Goal: Task Accomplishment & Management: Use online tool/utility

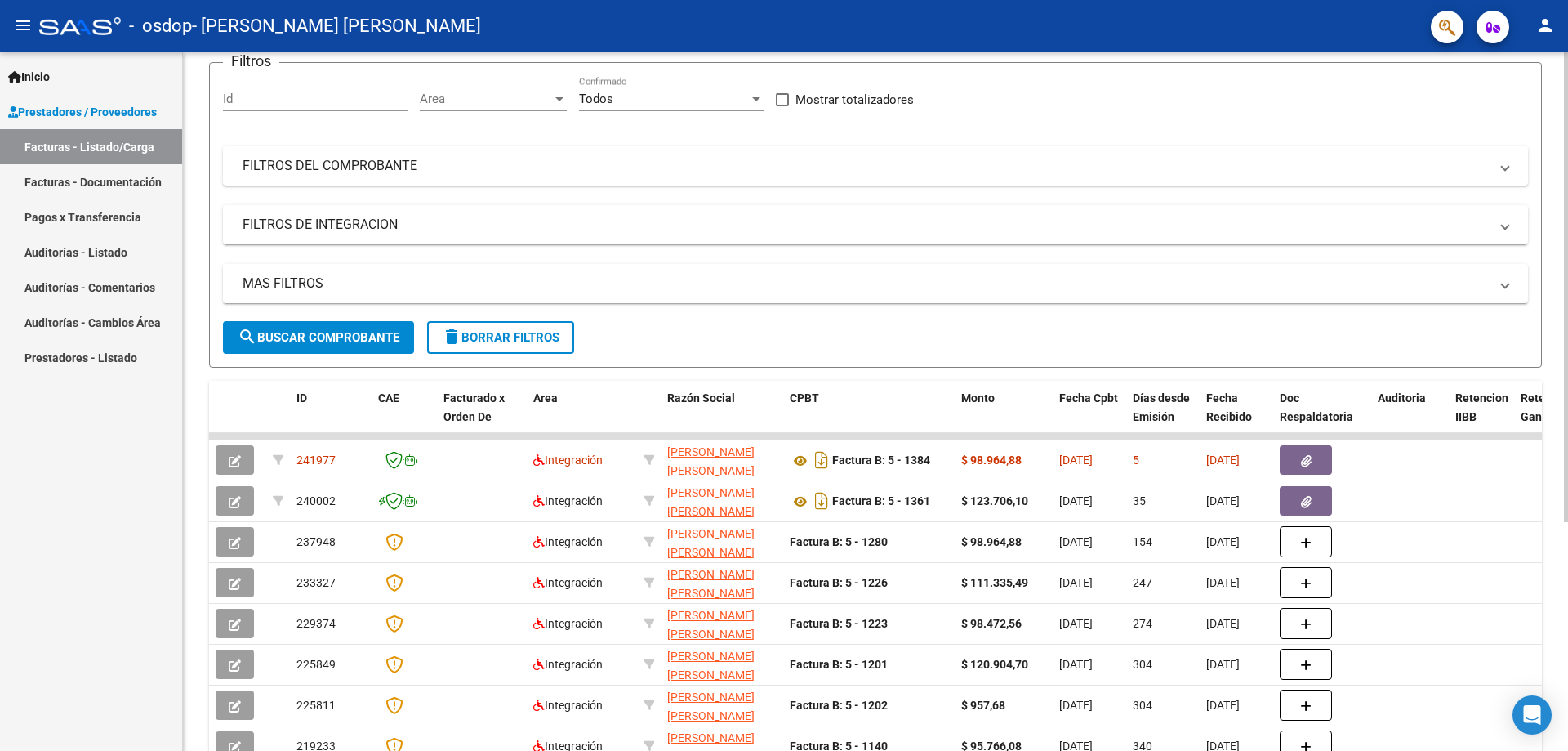
scroll to position [164, 0]
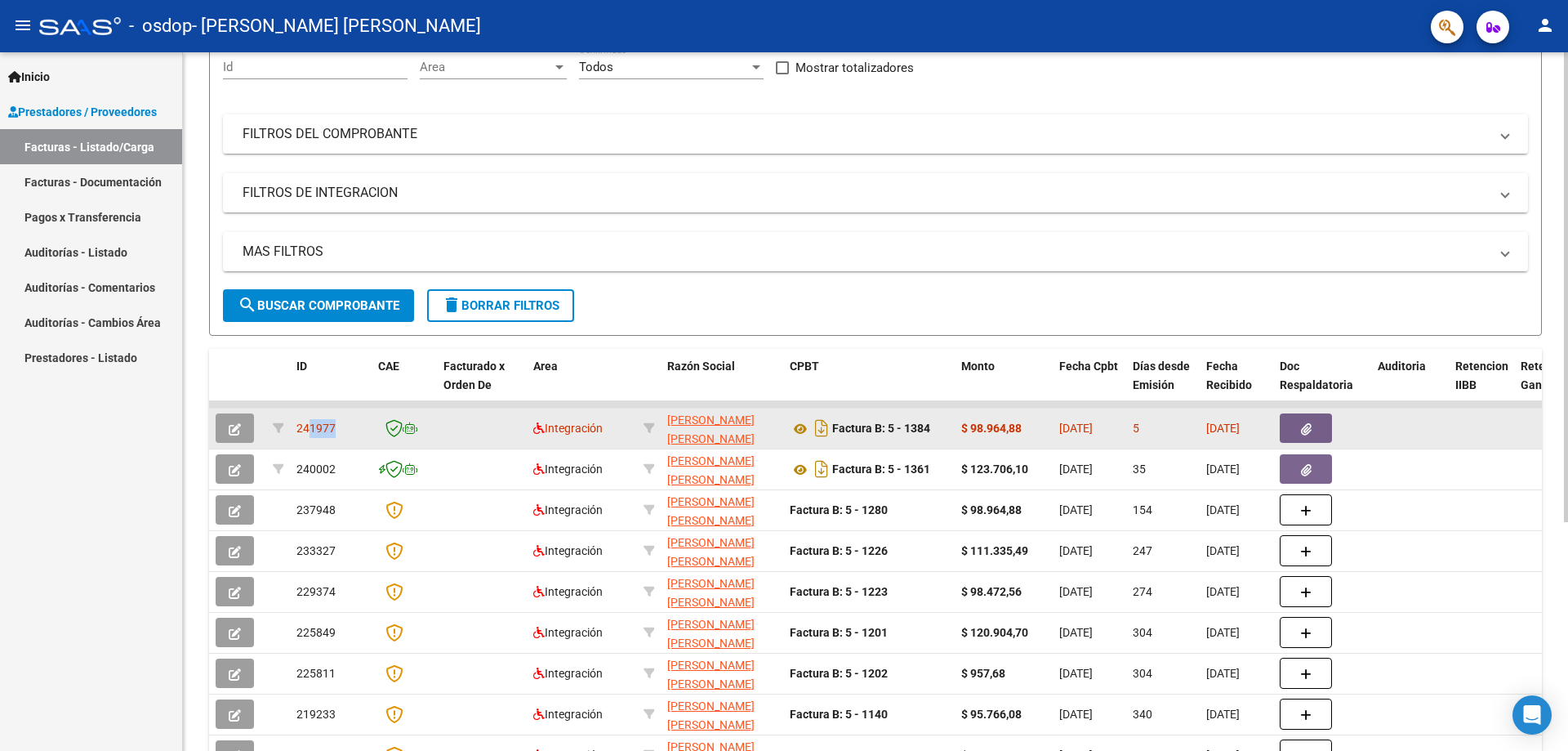
drag, startPoint x: 308, startPoint y: 432, endPoint x: 378, endPoint y: 430, distance: 70.0
click at [1309, 437] on button "button" at bounding box center [1306, 428] width 52 height 30
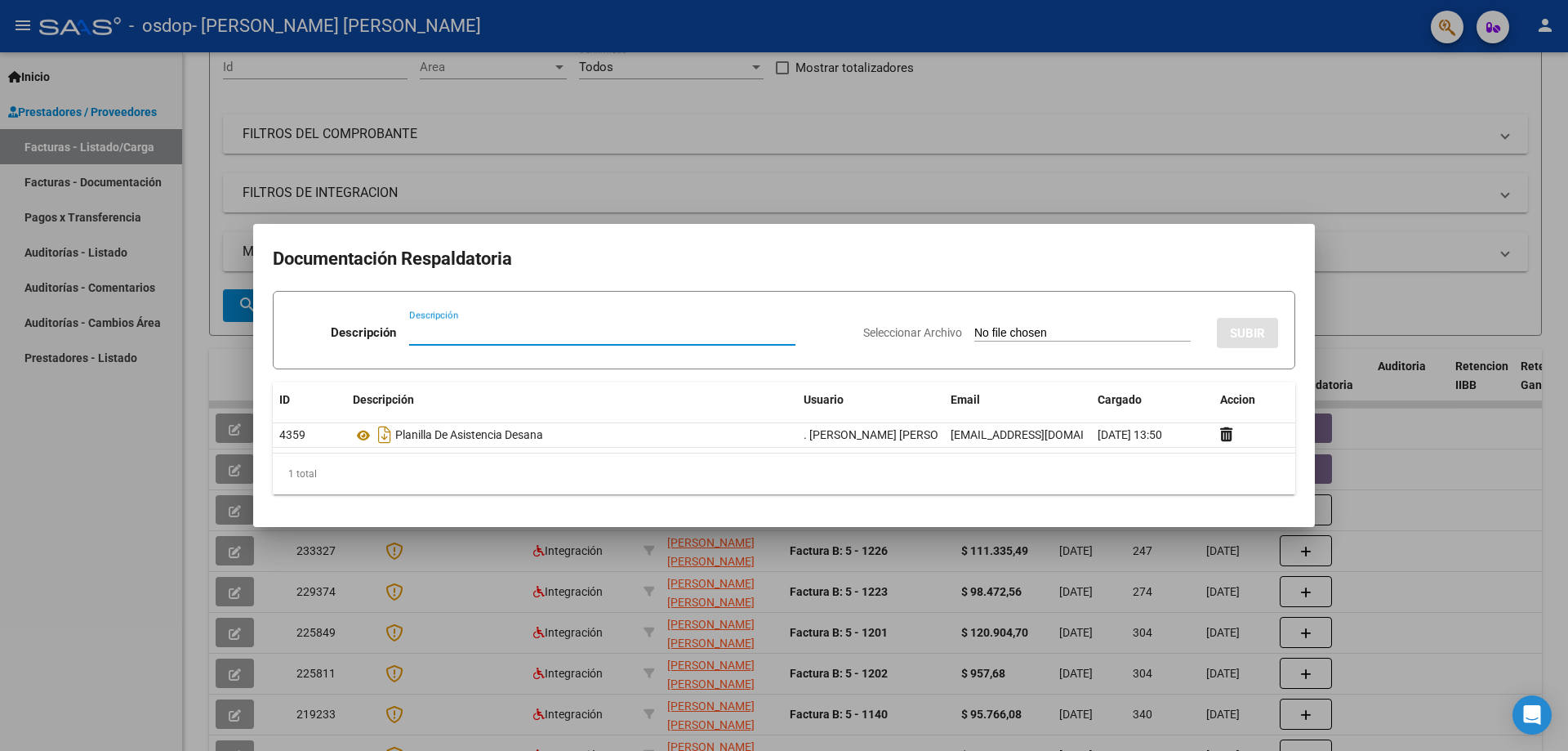
click at [1351, 182] on div at bounding box center [784, 376] width 1568 height 751
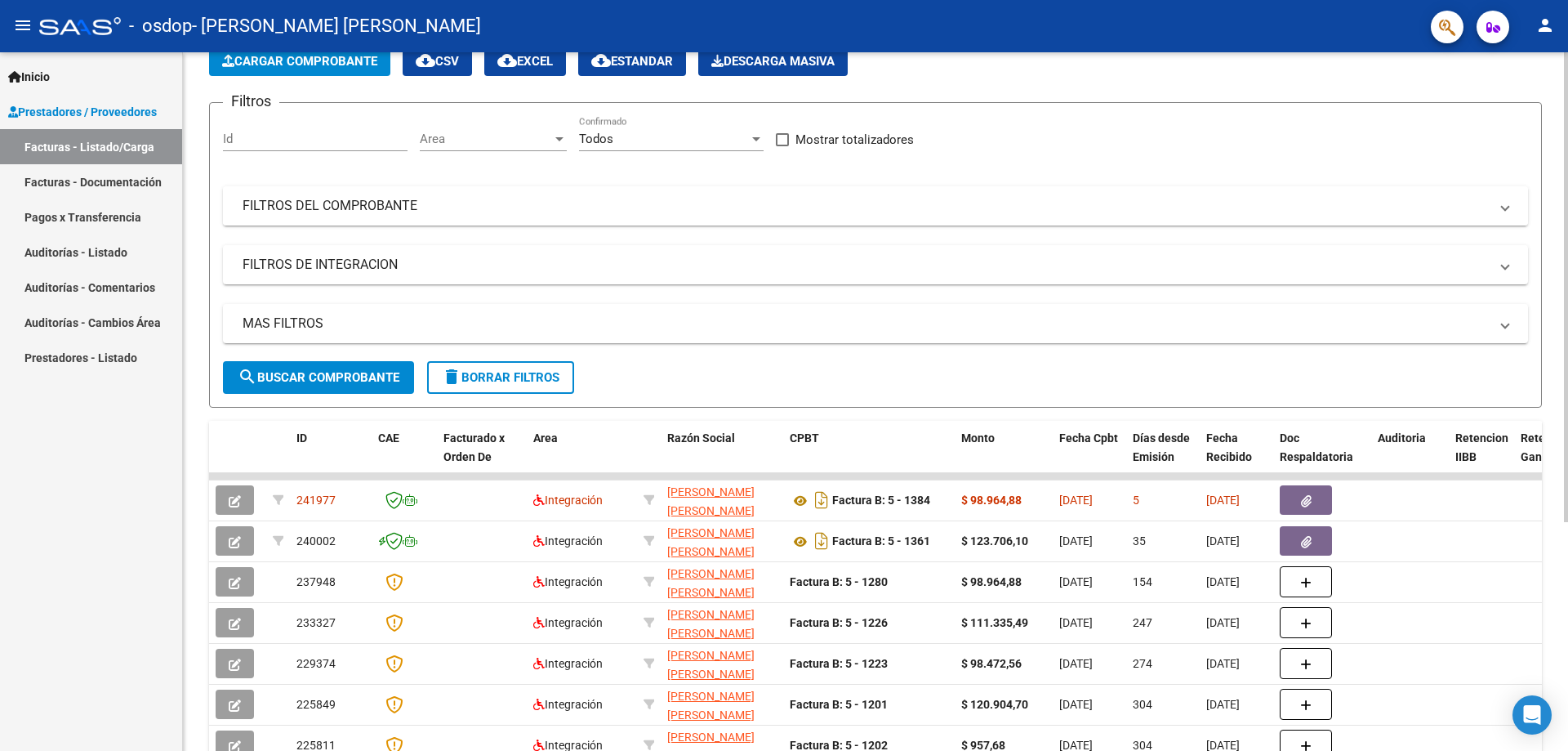
scroll to position [82, 0]
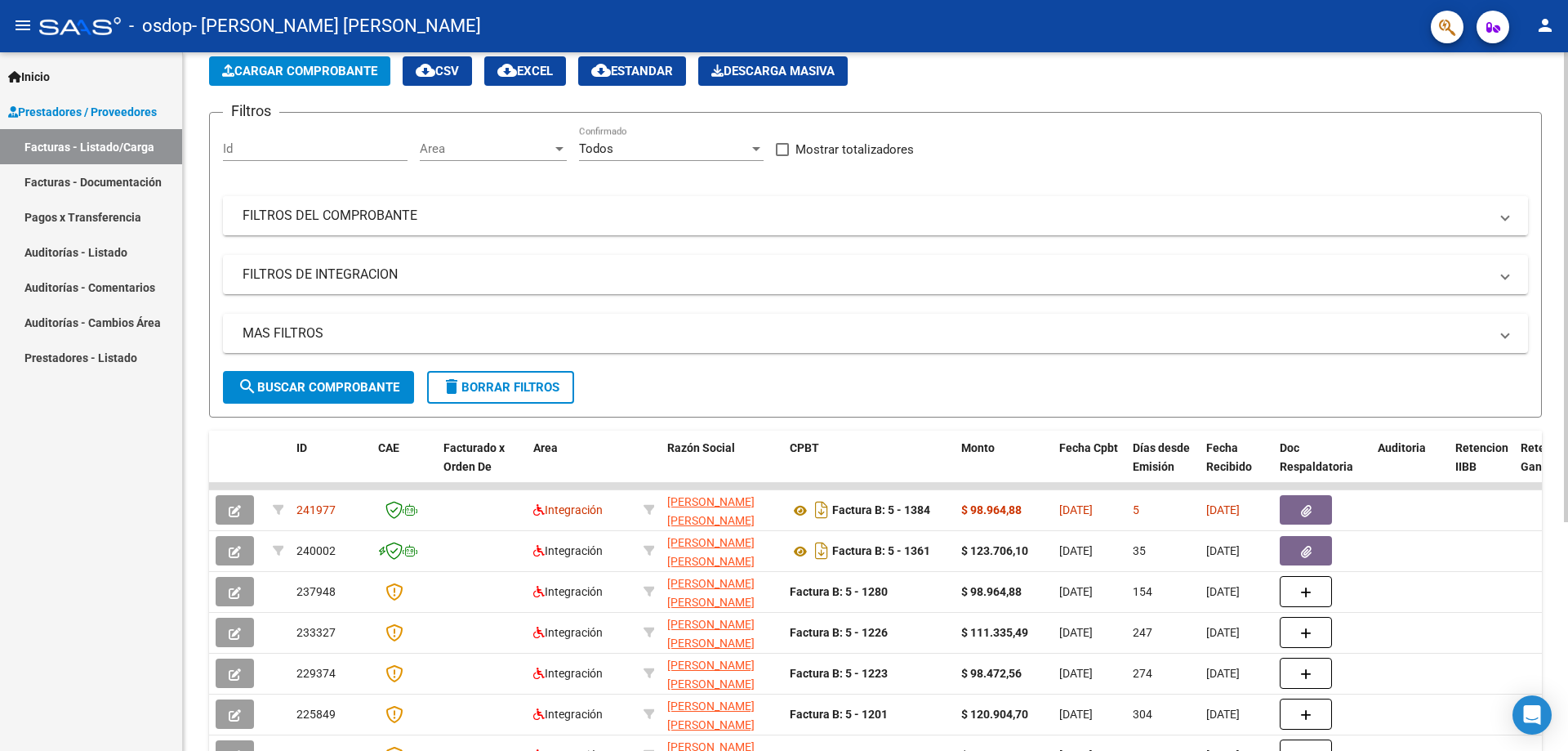
click at [376, 207] on mat-panel-title "FILTROS DEL COMPROBANTE" at bounding box center [865, 215] width 1247 height 18
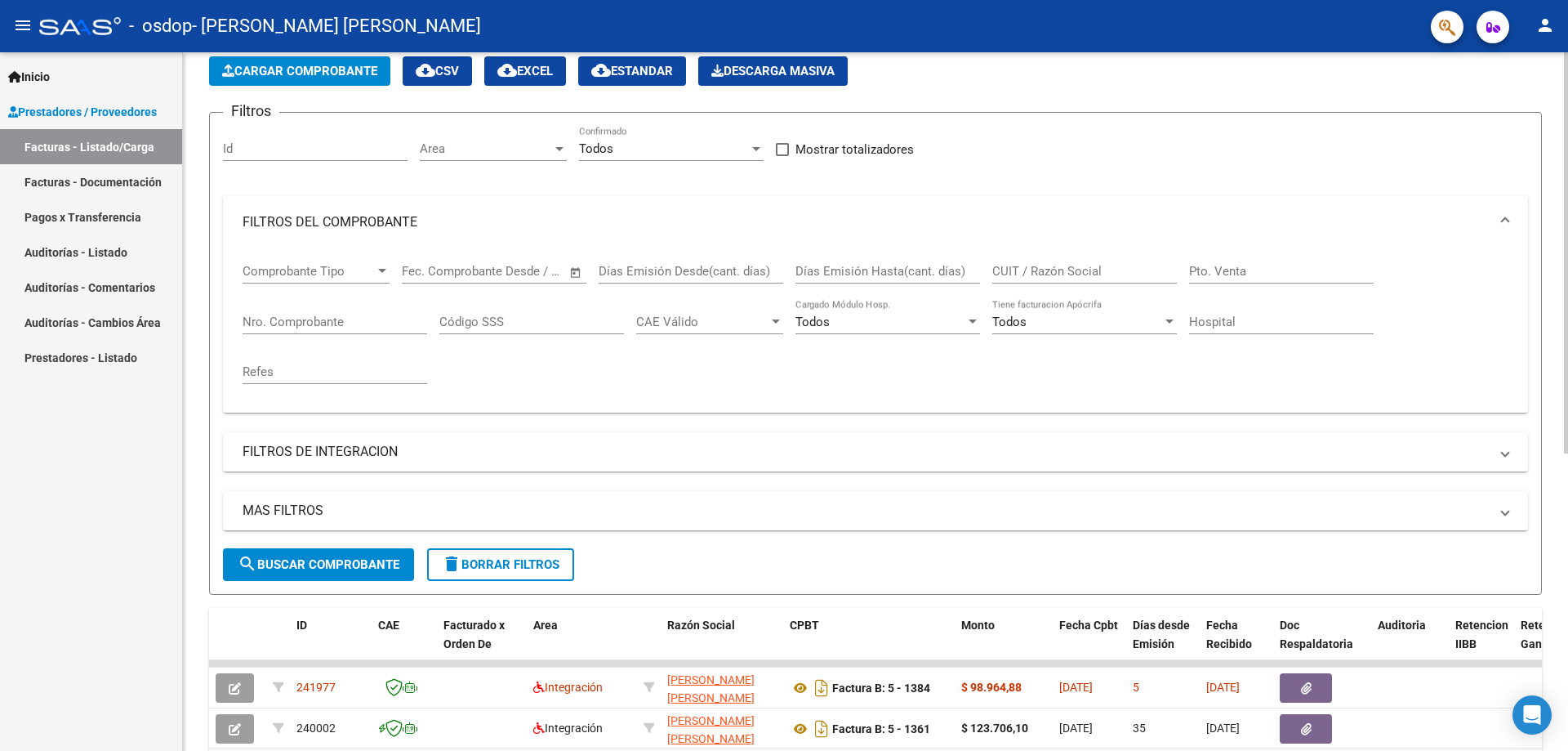
click at [376, 207] on mat-expansion-panel-header "FILTROS DEL COMPROBANTE" at bounding box center [875, 222] width 1305 height 52
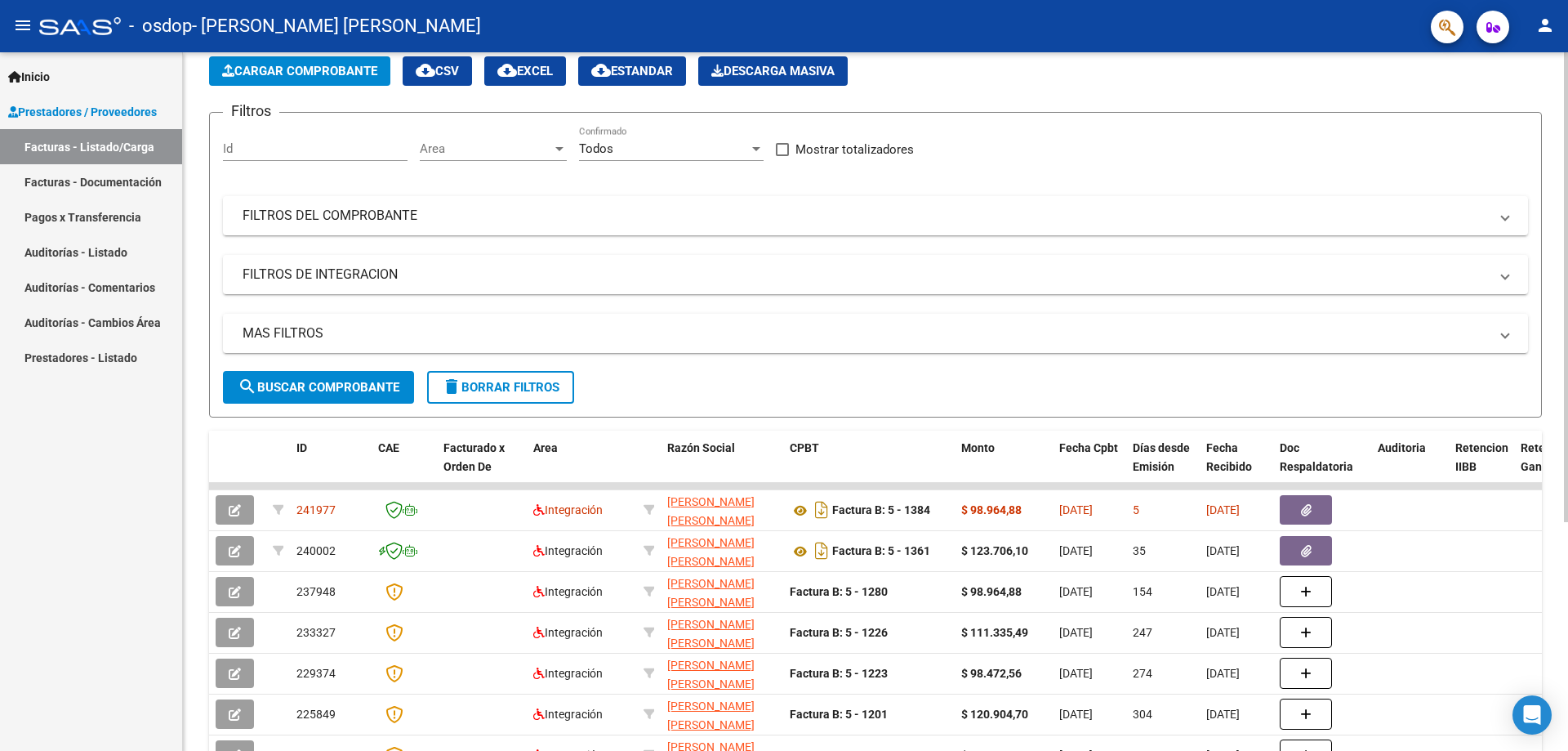
click at [638, 145] on div "Todos" at bounding box center [664, 148] width 170 height 15
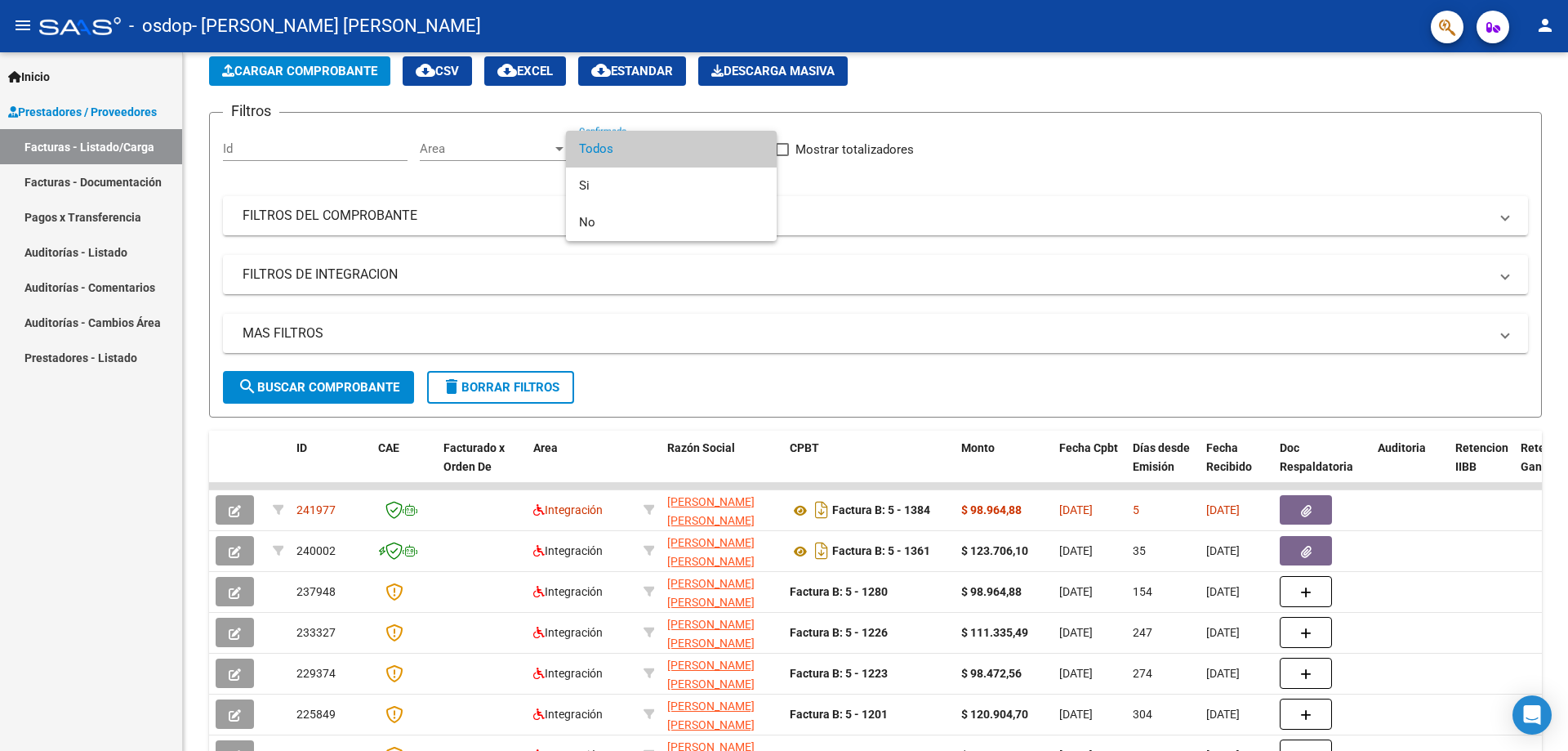
click at [494, 169] on div at bounding box center [784, 376] width 1568 height 751
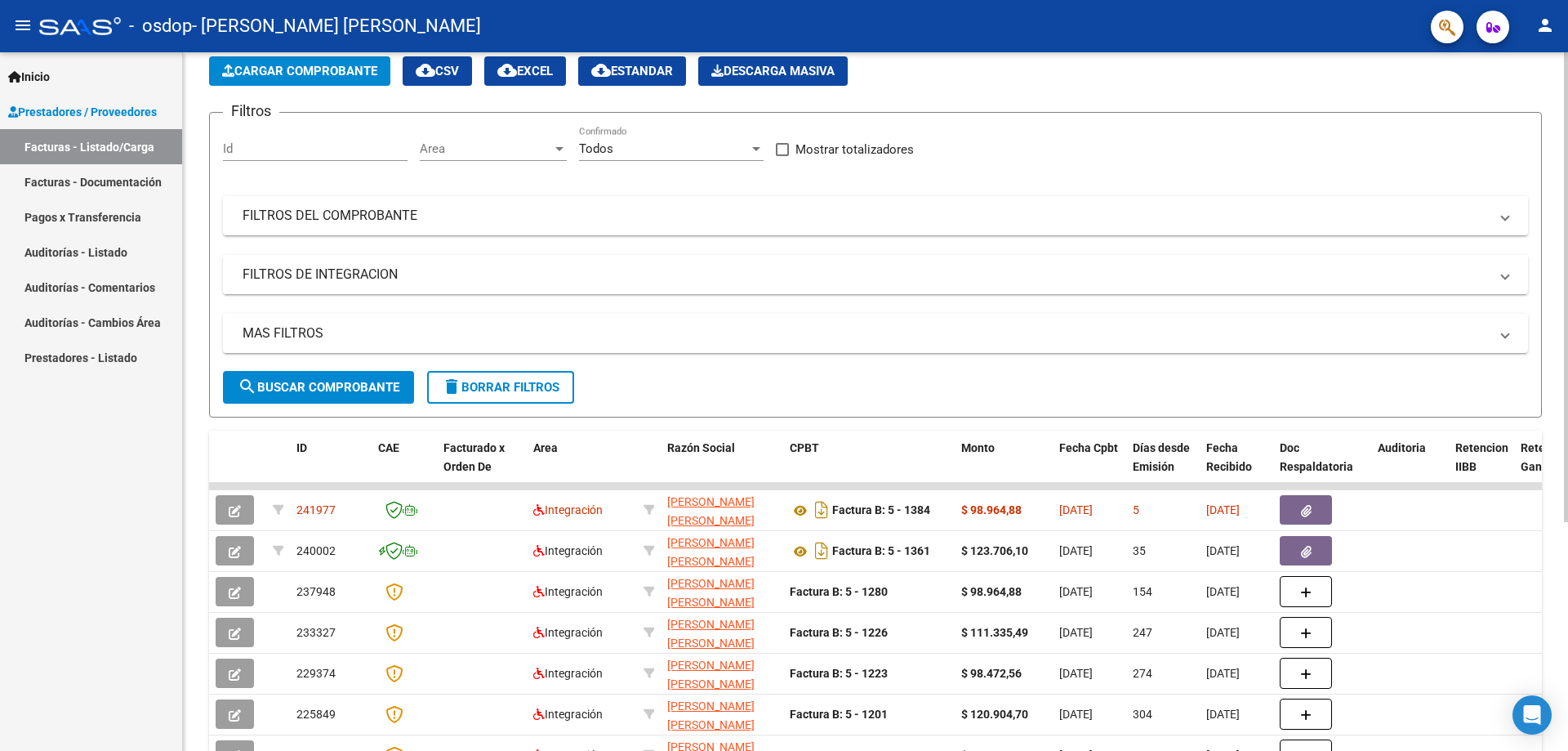
click at [425, 277] on mat-panel-title "FILTROS DE INTEGRACION" at bounding box center [865, 274] width 1247 height 18
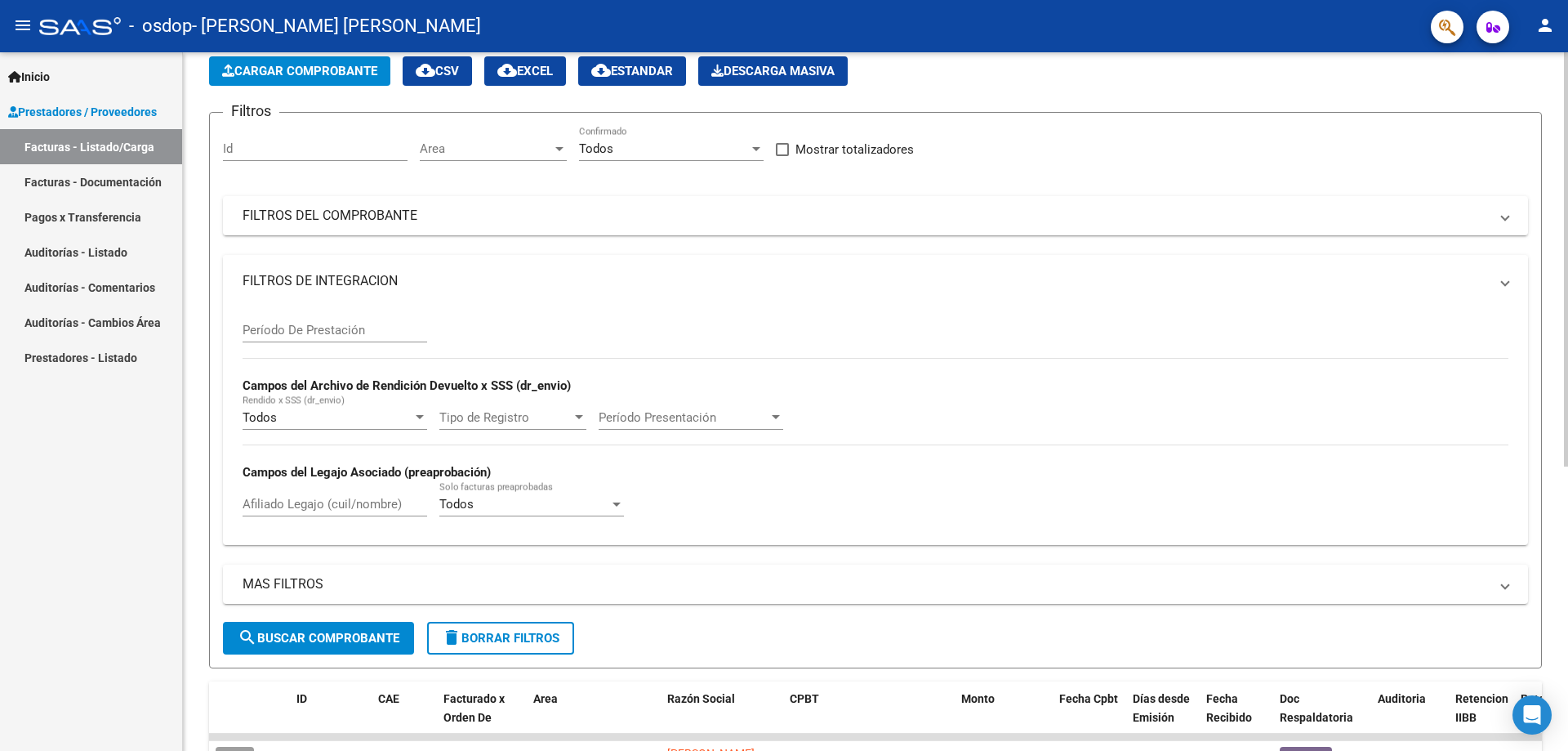
click at [424, 275] on mat-panel-title "FILTROS DE INTEGRACION" at bounding box center [865, 281] width 1247 height 18
